Goal: Find contact information: Find contact information

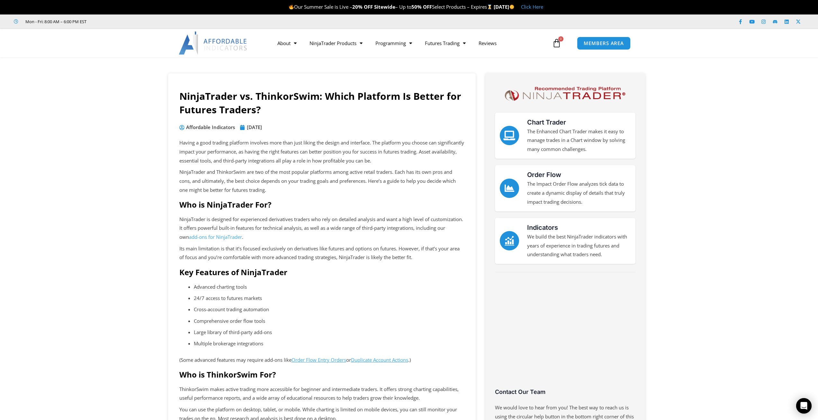
click at [241, 45] on img at bounding box center [213, 43] width 69 height 23
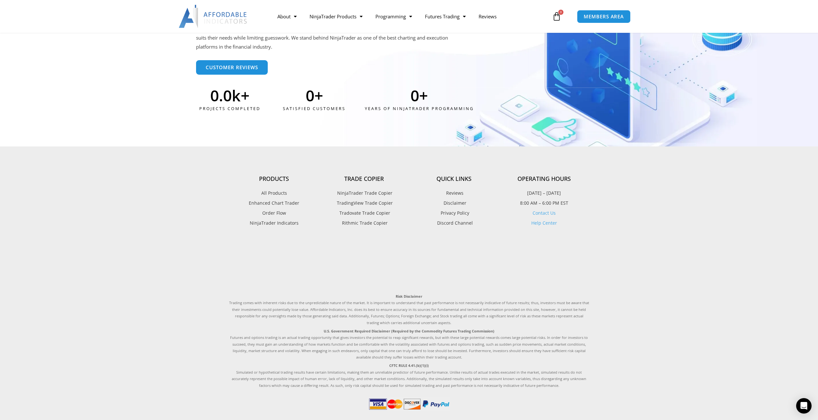
scroll to position [1713, 0]
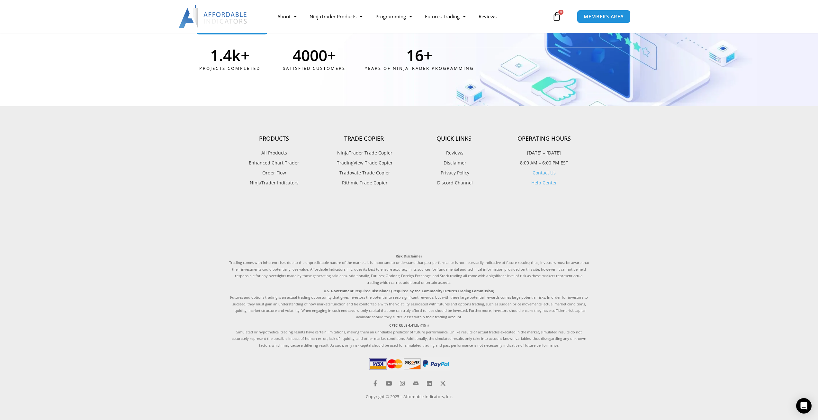
click at [551, 174] on link "Contact Us" at bounding box center [544, 172] width 23 height 6
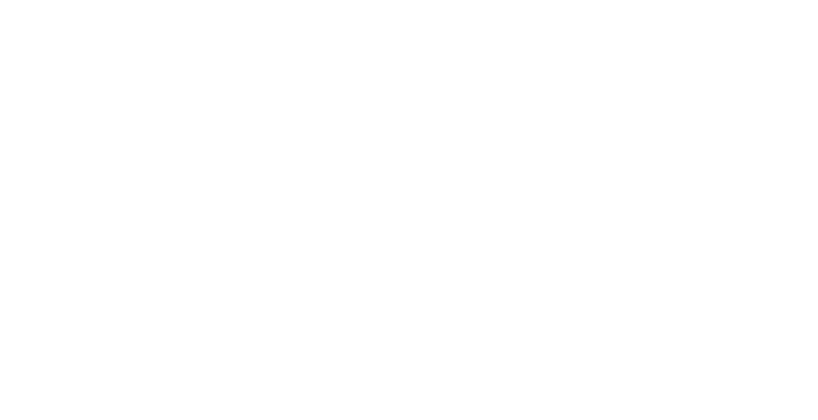
scroll to position [1606, 0]
